Goal: Information Seeking & Learning: Learn about a topic

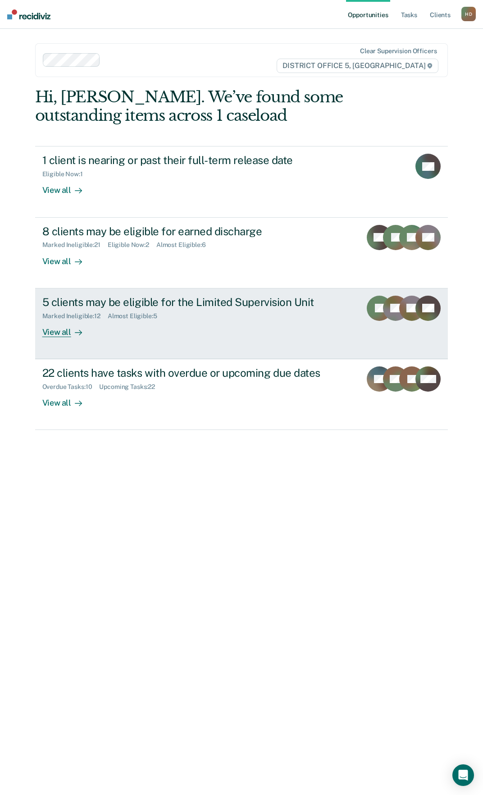
click at [60, 330] on div "View all" at bounding box center [67, 329] width 50 height 18
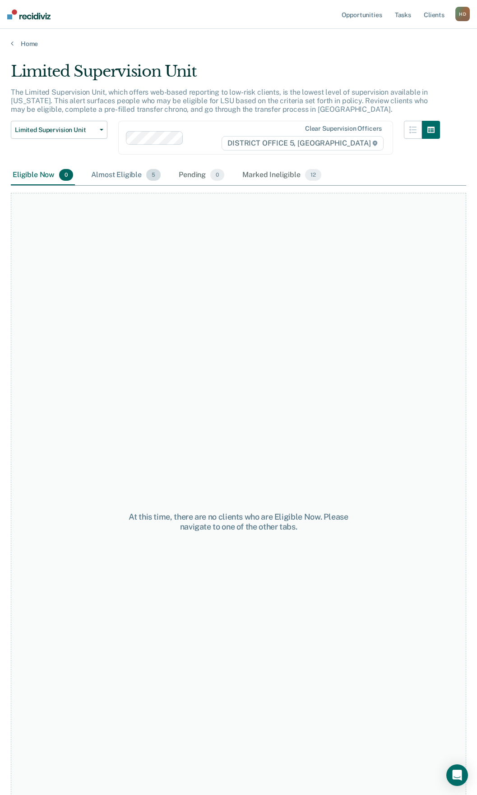
click at [123, 179] on div "Almost Eligible 5" at bounding box center [125, 175] width 73 height 20
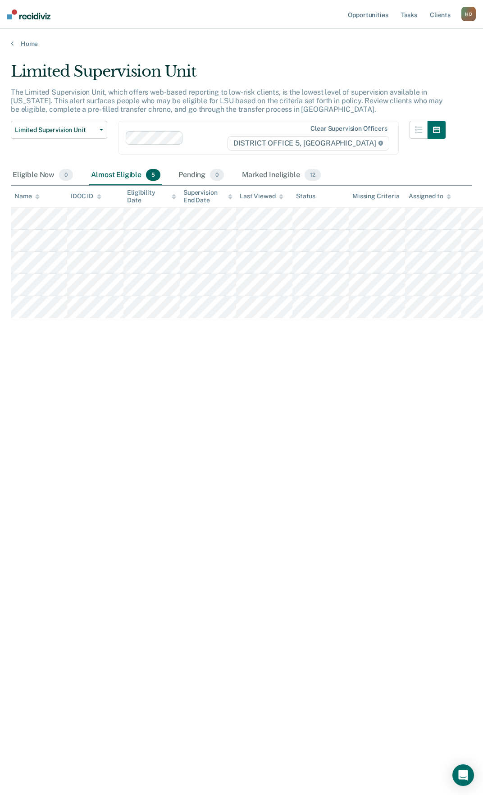
click at [186, 507] on div "Limited Supervision Unit The Limited Supervision Unit, which offers web-based r…" at bounding box center [242, 394] width 462 height 665
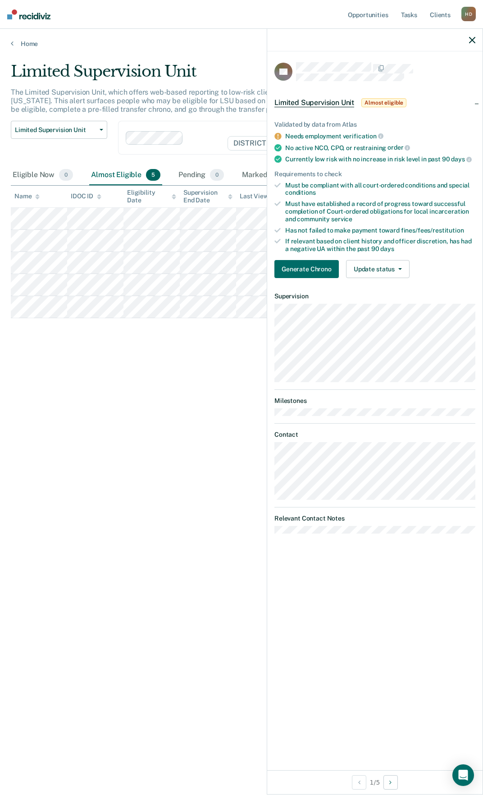
click at [471, 44] on div at bounding box center [375, 40] width 216 height 23
click at [474, 40] on icon "button" at bounding box center [472, 40] width 6 height 6
click at [474, 38] on icon "button" at bounding box center [472, 40] width 6 height 6
click at [473, 40] on icon "button" at bounding box center [472, 40] width 6 height 6
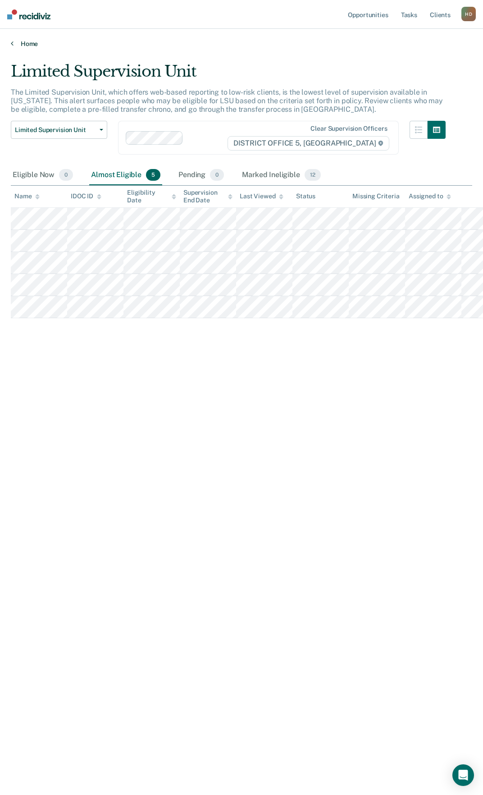
click at [20, 43] on link "Home" at bounding box center [242, 44] width 462 height 8
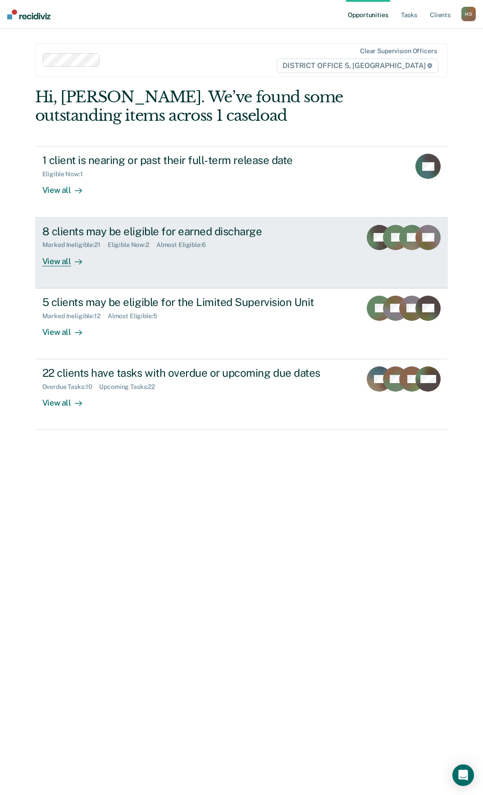
click at [78, 262] on icon at bounding box center [78, 261] width 7 height 7
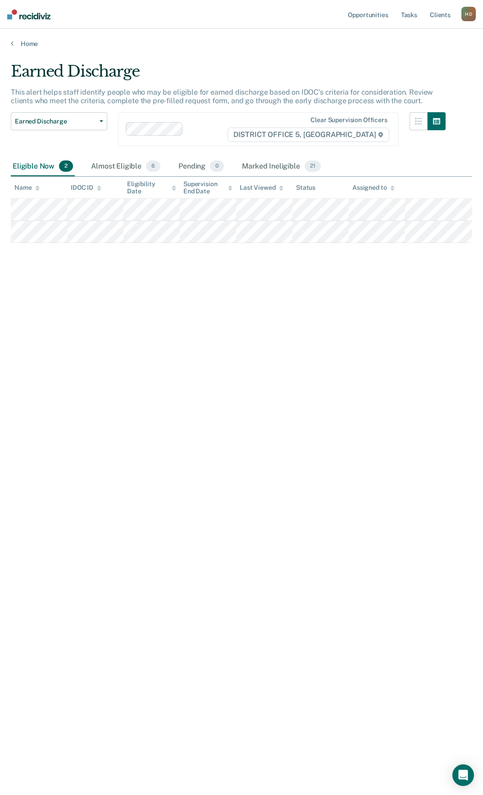
click at [172, 429] on div "Earned Discharge This alert helps staff identify people who may be eligible for…" at bounding box center [242, 394] width 462 height 665
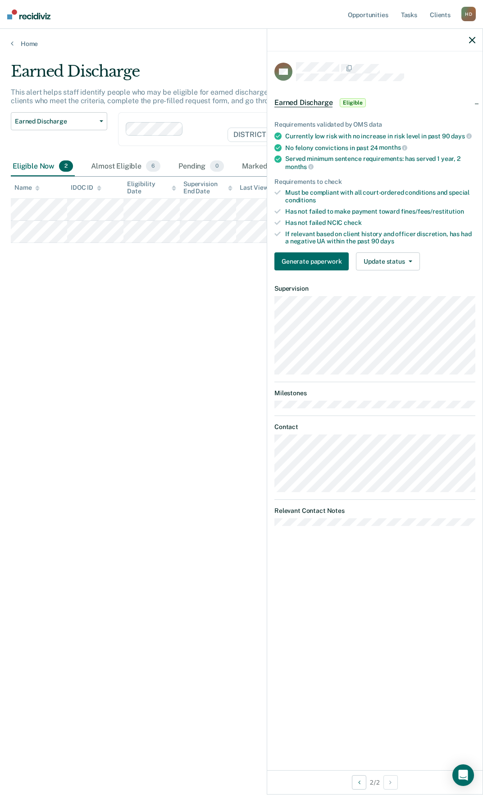
click at [470, 39] on icon "button" at bounding box center [472, 40] width 6 height 6
click at [469, 45] on div at bounding box center [375, 40] width 216 height 23
click at [470, 43] on icon "button" at bounding box center [472, 40] width 6 height 6
